Goal: Information Seeking & Learning: Check status

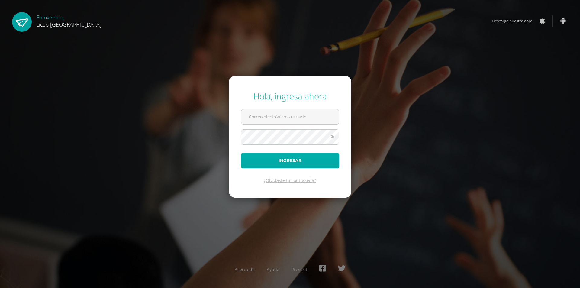
type input "20192212@liceoguatemala.edu.gt"
click at [286, 157] on button "Ingresar" at bounding box center [290, 160] width 98 height 15
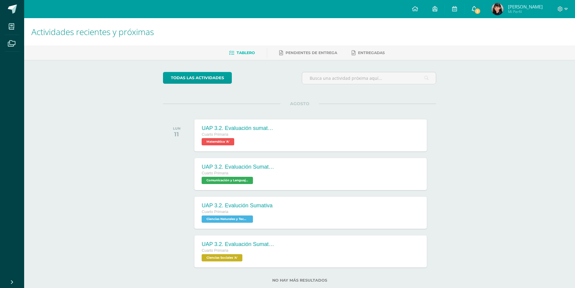
click at [481, 11] on span "2" at bounding box center [478, 11] width 7 height 7
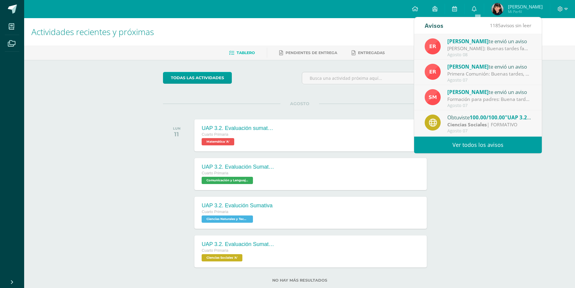
click at [486, 73] on div "Primera Comunión: Buenas tardes, estimados padres de familia: Reciban un cordia…" at bounding box center [490, 73] width 84 height 7
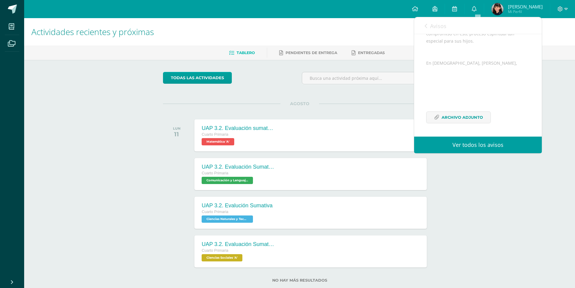
scroll to position [184, 0]
click at [464, 117] on span "Archivo Adjunto" at bounding box center [462, 117] width 41 height 11
click at [482, 146] on link "Ver todos los avisos" at bounding box center [478, 145] width 128 height 17
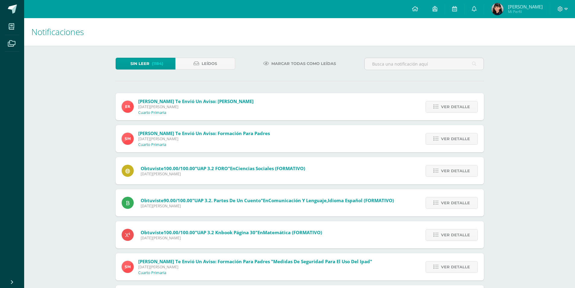
click at [521, 12] on span "Mi Perfil" at bounding box center [525, 11] width 35 height 5
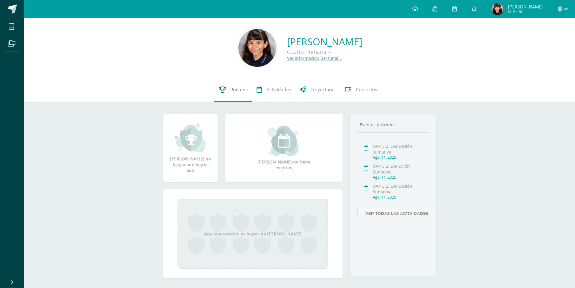
click at [241, 90] on span "Punteos" at bounding box center [238, 89] width 17 height 6
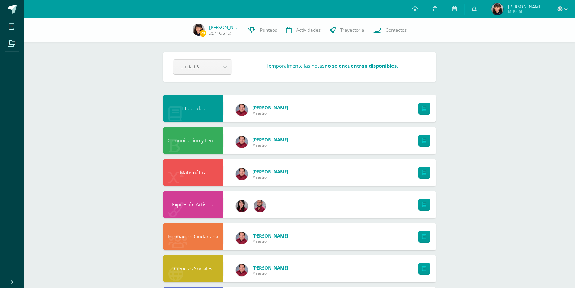
click at [221, 34] on link "20192212" at bounding box center [220, 33] width 22 height 6
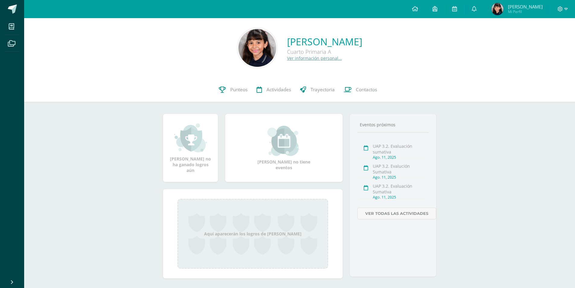
click at [568, 10] on div at bounding box center [563, 9] width 25 height 18
click at [567, 10] on icon at bounding box center [566, 8] width 3 height 5
click at [546, 41] on span "Cerrar sesión" at bounding box center [547, 41] width 27 height 6
